Goal: Navigation & Orientation: Understand site structure

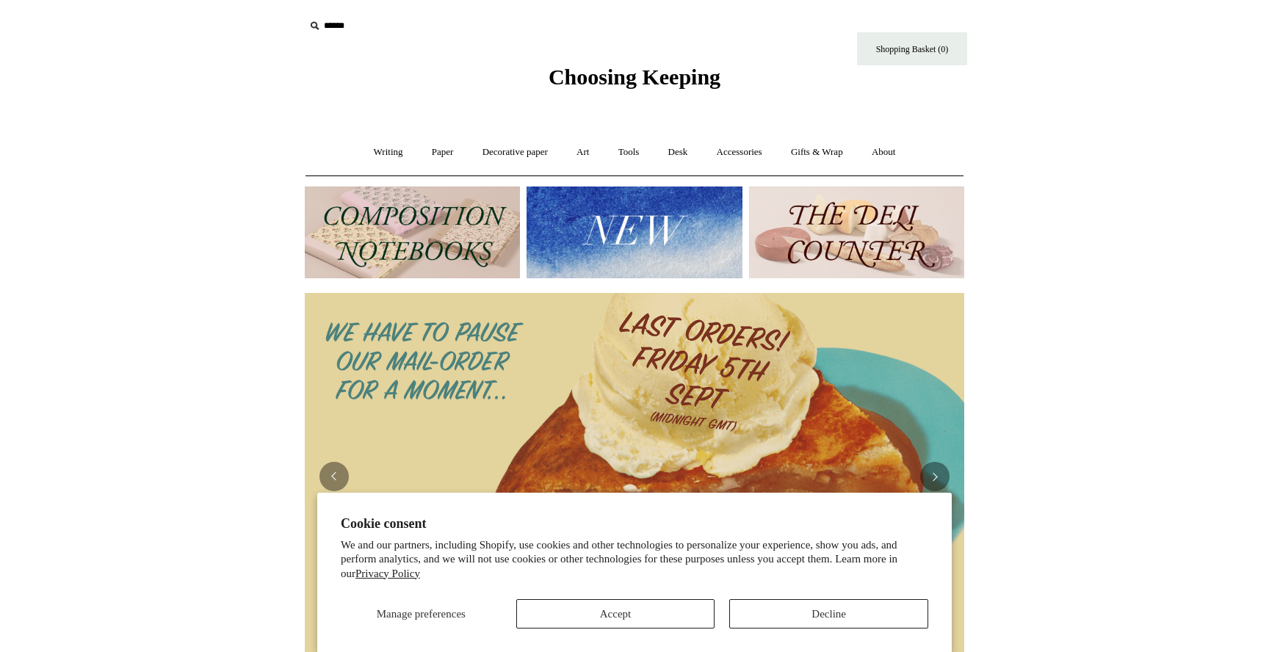
click at [841, 610] on button "Decline" at bounding box center [828, 613] width 199 height 29
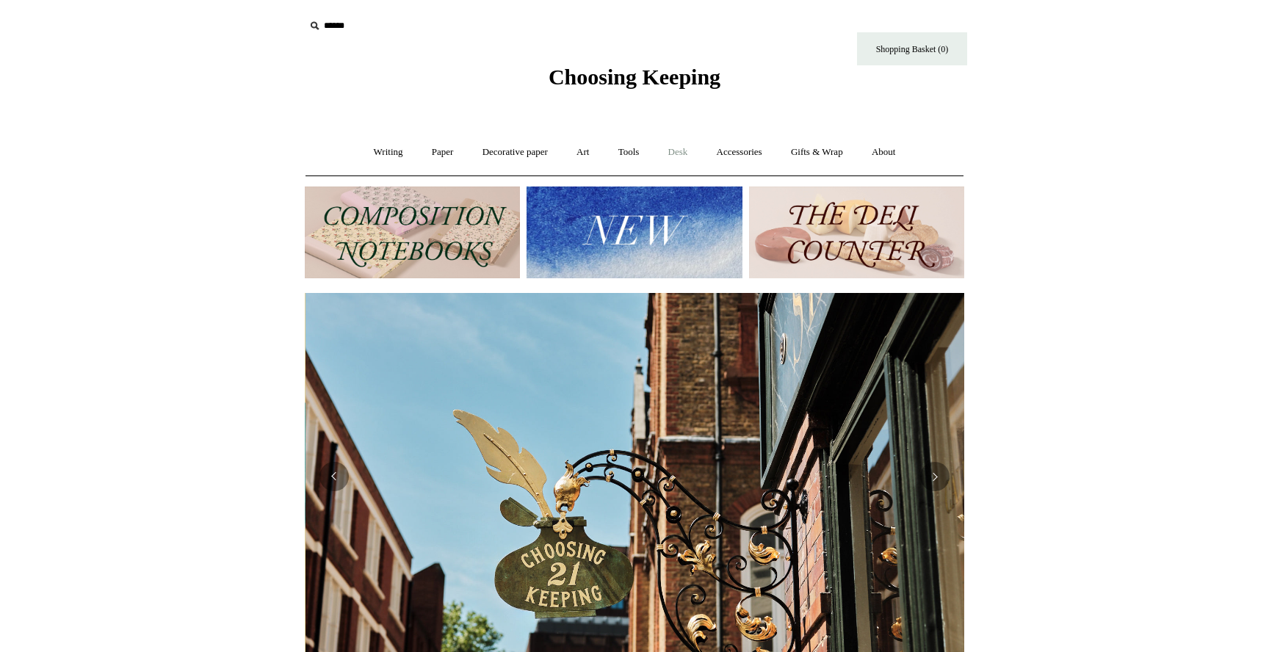
scroll to position [0, 660]
click at [683, 142] on link "Desk +" at bounding box center [678, 152] width 46 height 39
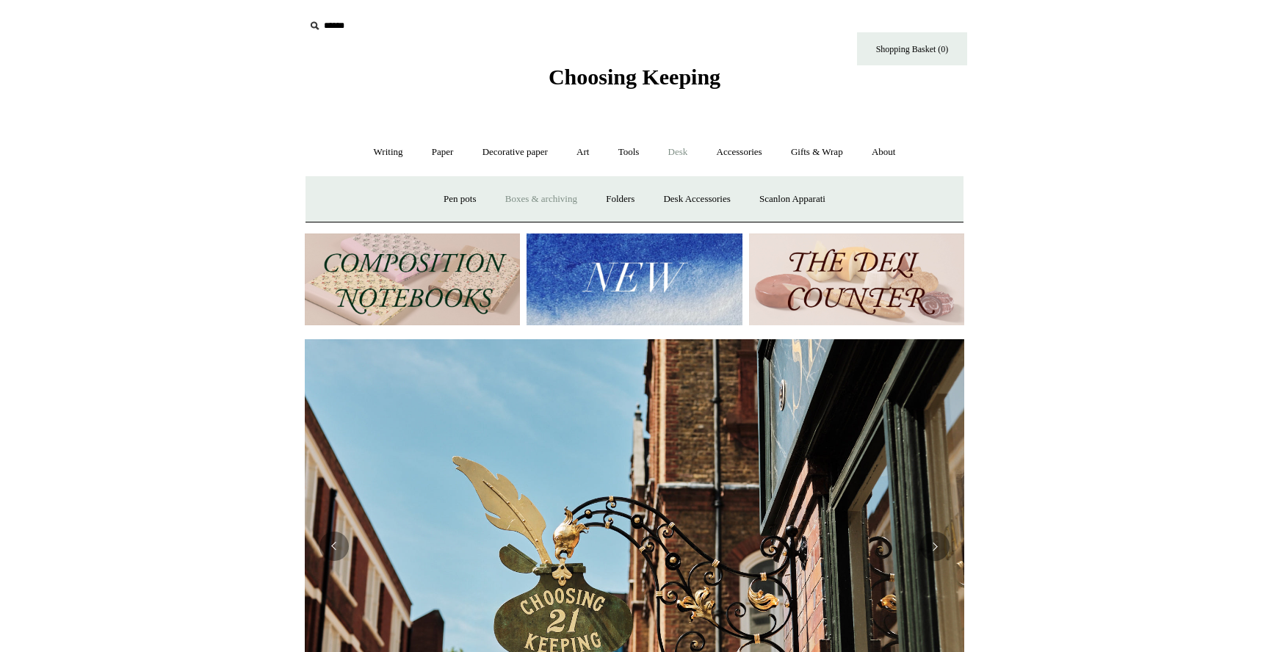
click at [550, 198] on link "Boxes & archiving" at bounding box center [541, 199] width 98 height 39
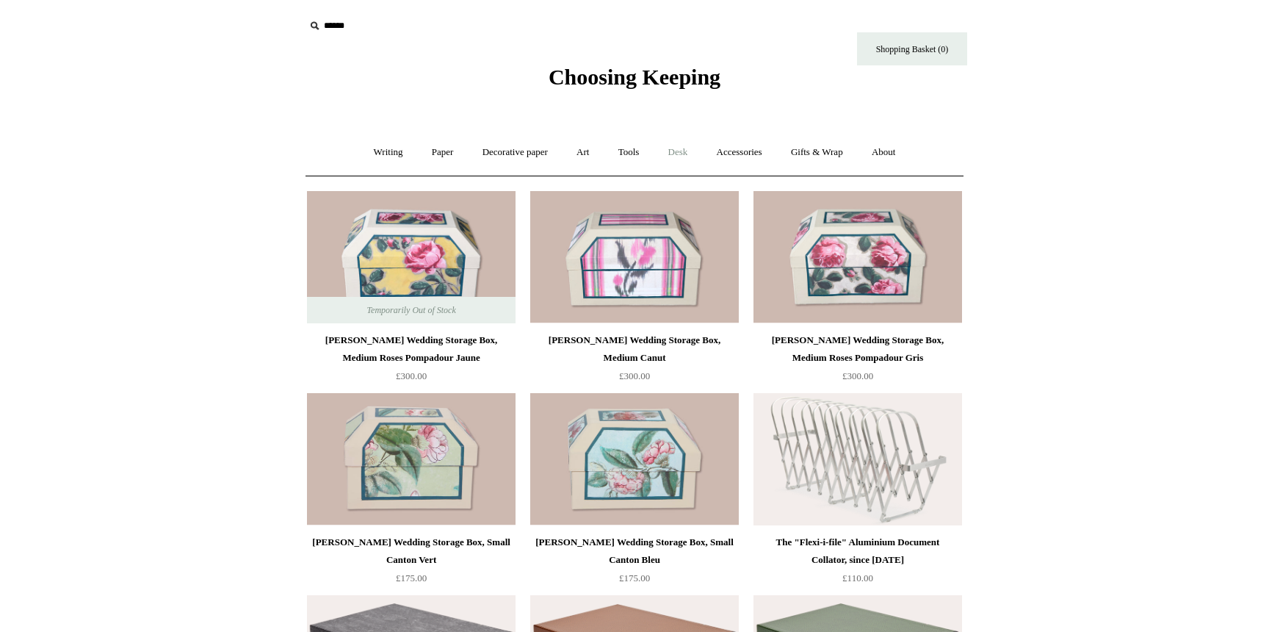
click at [677, 153] on link "Desk +" at bounding box center [678, 152] width 46 height 39
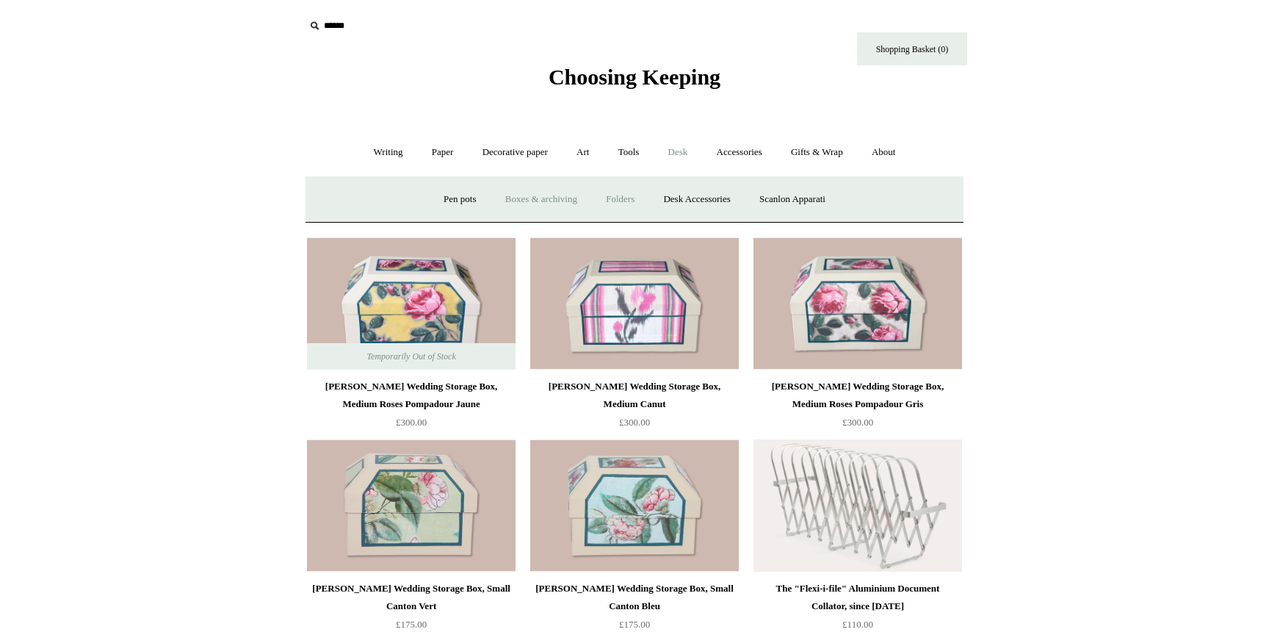
click at [624, 191] on link "Folders" at bounding box center [620, 199] width 55 height 39
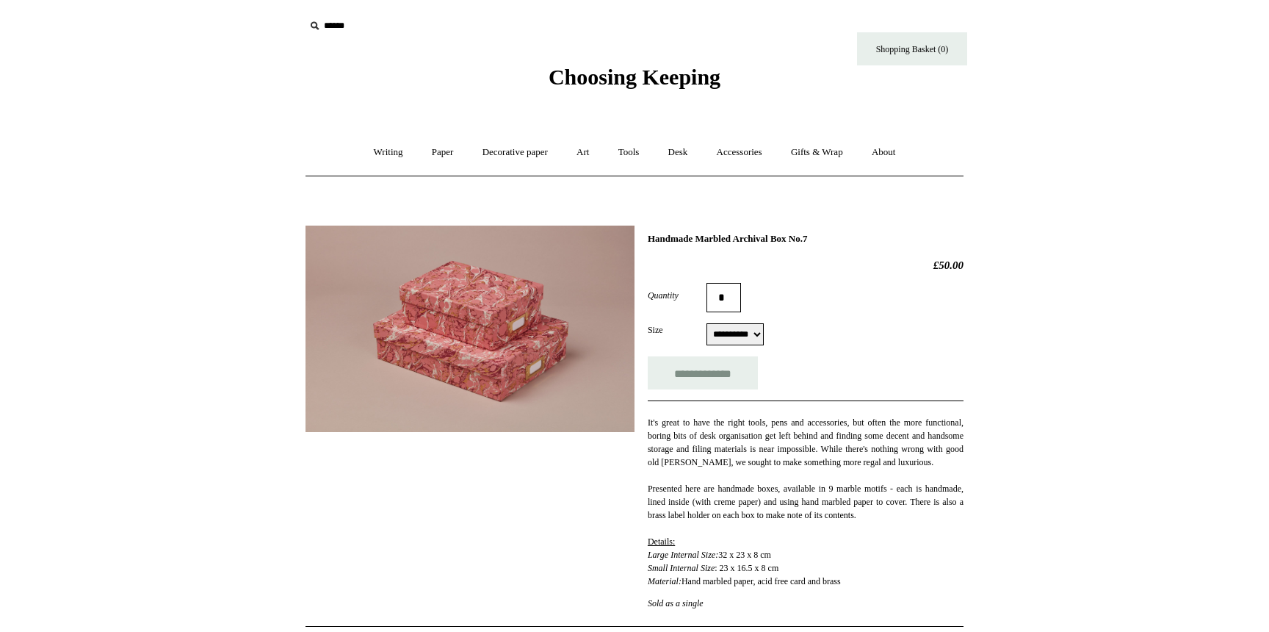
select select "**********"
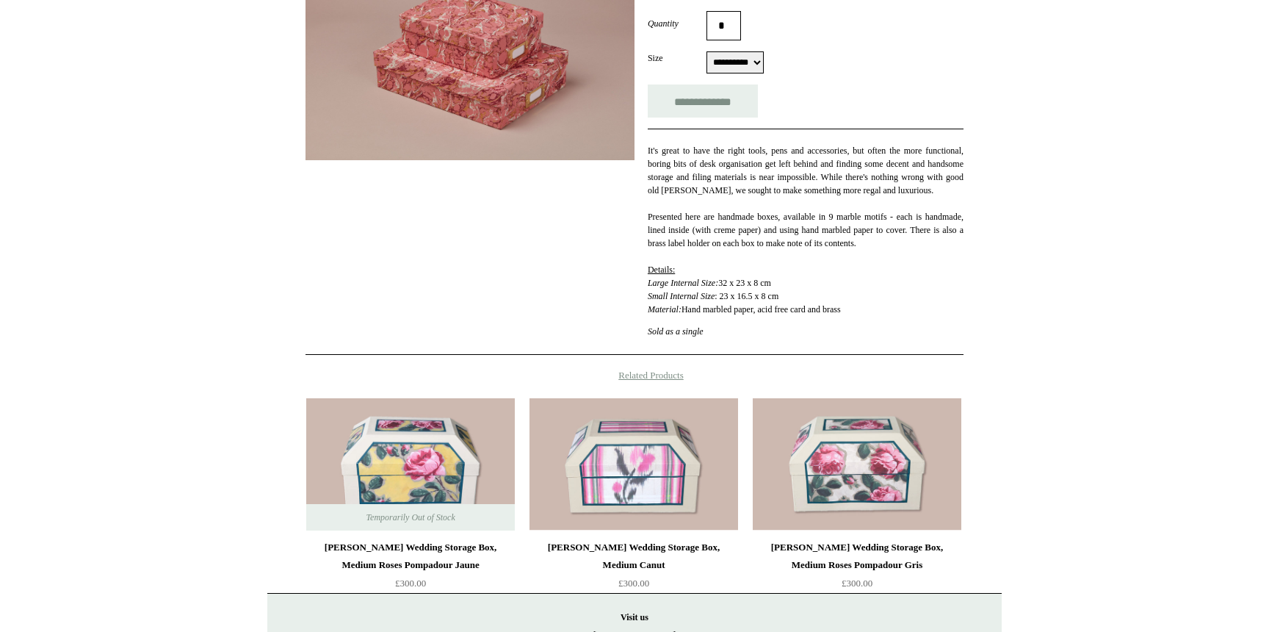
scroll to position [278, 0]
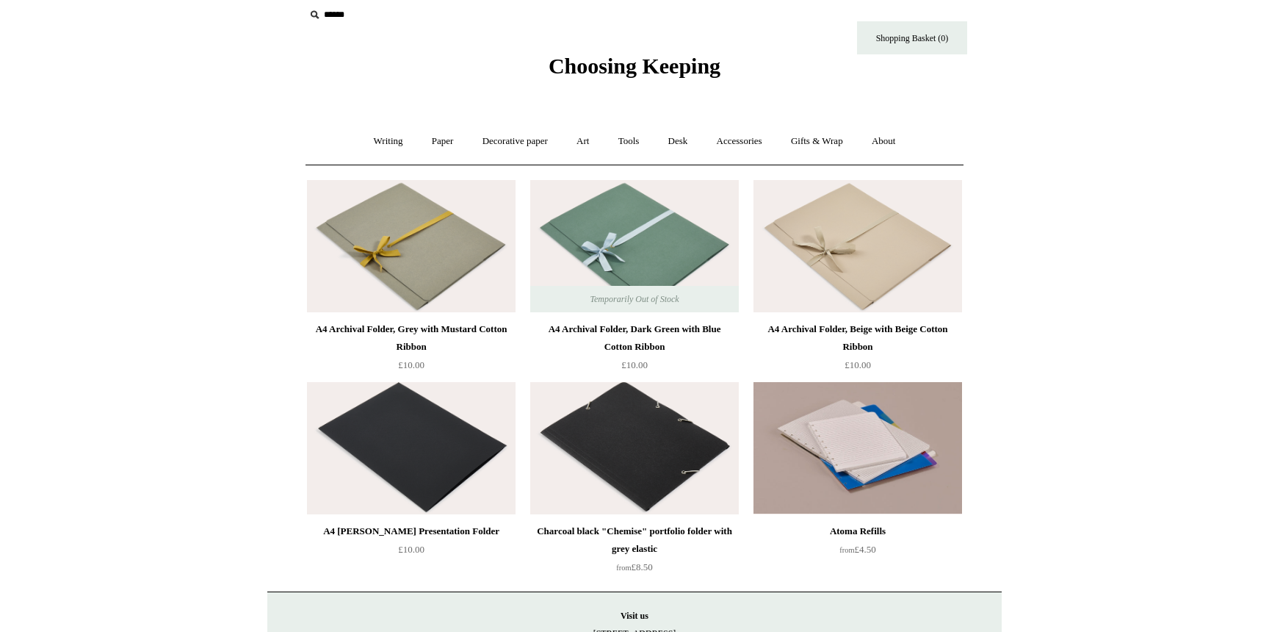
scroll to position [11, 0]
click at [685, 137] on link "Desk +" at bounding box center [678, 141] width 46 height 39
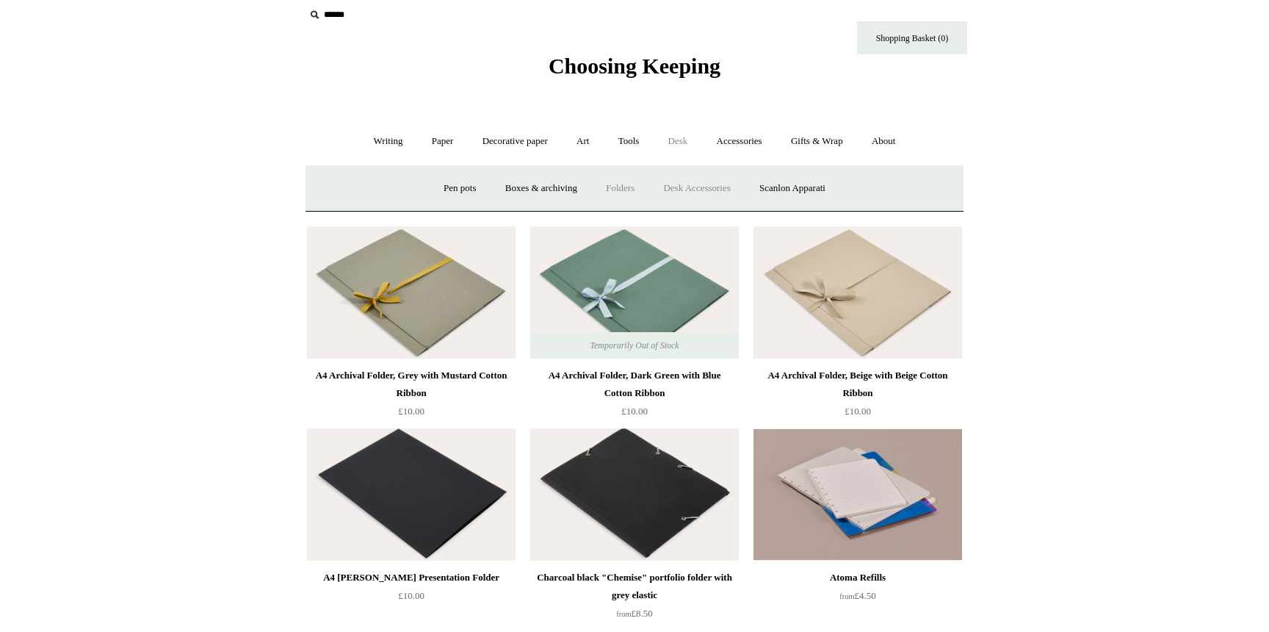
click at [708, 187] on link "Desk Accessories" at bounding box center [696, 188] width 93 height 39
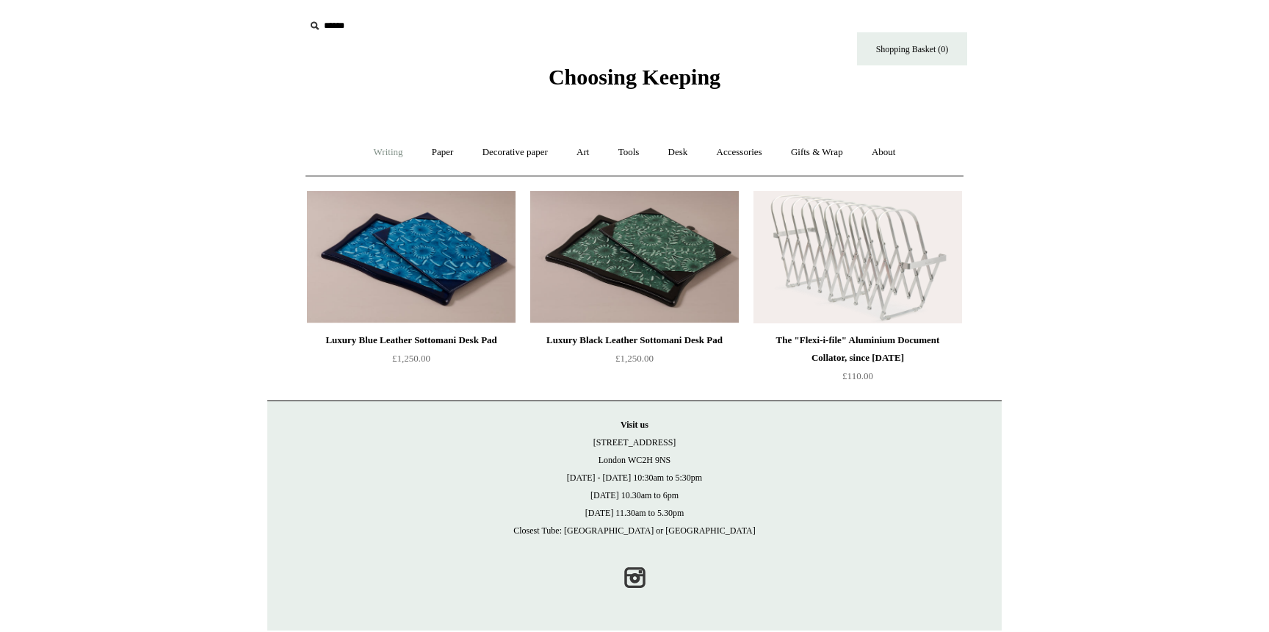
click at [372, 143] on link "Writing +" at bounding box center [389, 152] width 56 height 39
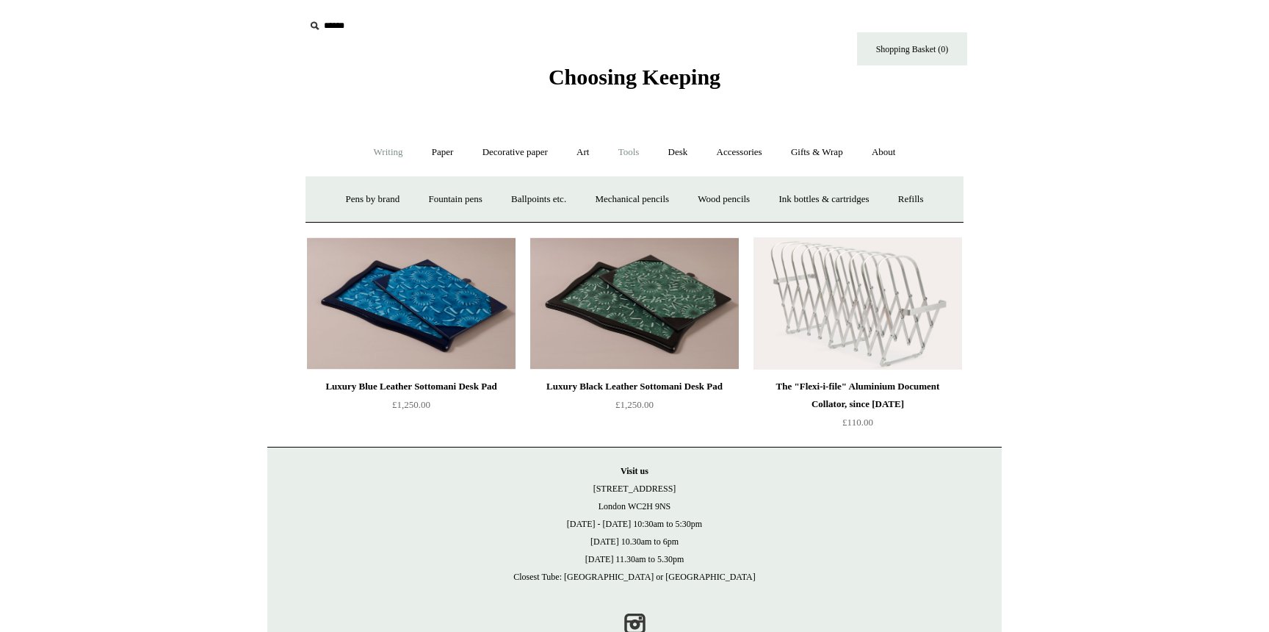
click at [611, 151] on link "Tools +" at bounding box center [629, 152] width 48 height 39
click at [594, 153] on link "Art +" at bounding box center [582, 152] width 39 height 39
click at [690, 152] on link "Desk +" at bounding box center [678, 152] width 46 height 39
click at [775, 194] on link "Scanlon Apparati" at bounding box center [792, 199] width 93 height 39
